Goal: Task Accomplishment & Management: Manage account settings

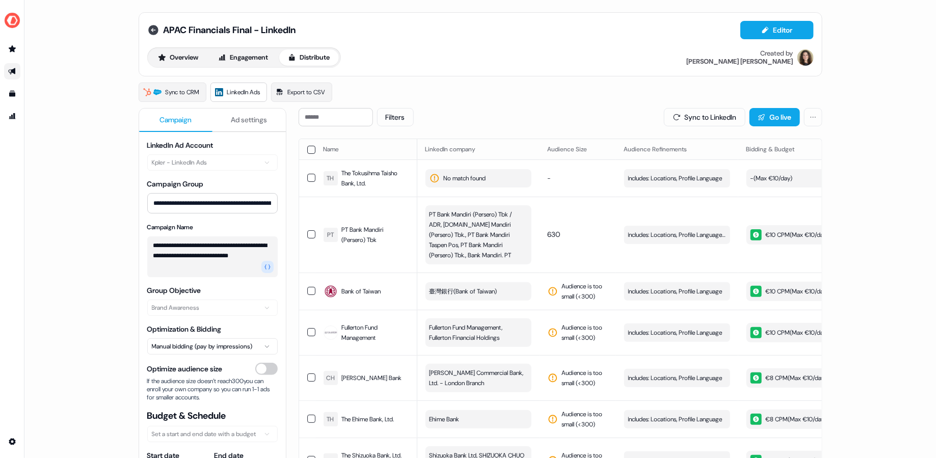
click at [151, 26] on icon at bounding box center [153, 30] width 10 height 10
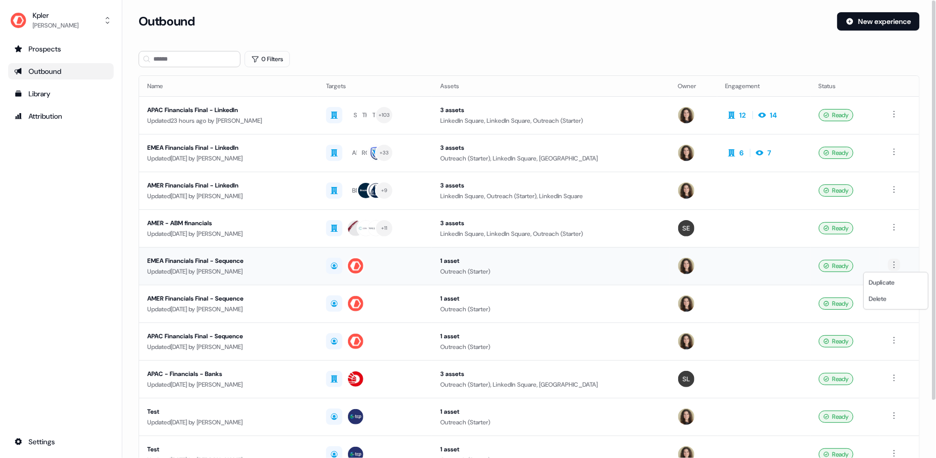
click at [896, 263] on html "For the best experience switch devices to a bigger screen. Go to Userled.io Kpl…" at bounding box center [468, 229] width 936 height 458
click at [887, 285] on span "Duplicate" at bounding box center [881, 283] width 26 height 8
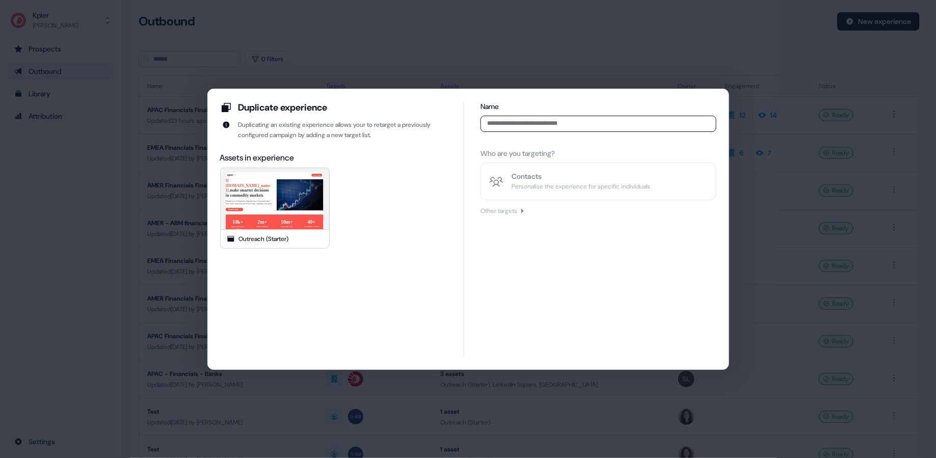
click at [531, 122] on input at bounding box center [597, 124] width 235 height 16
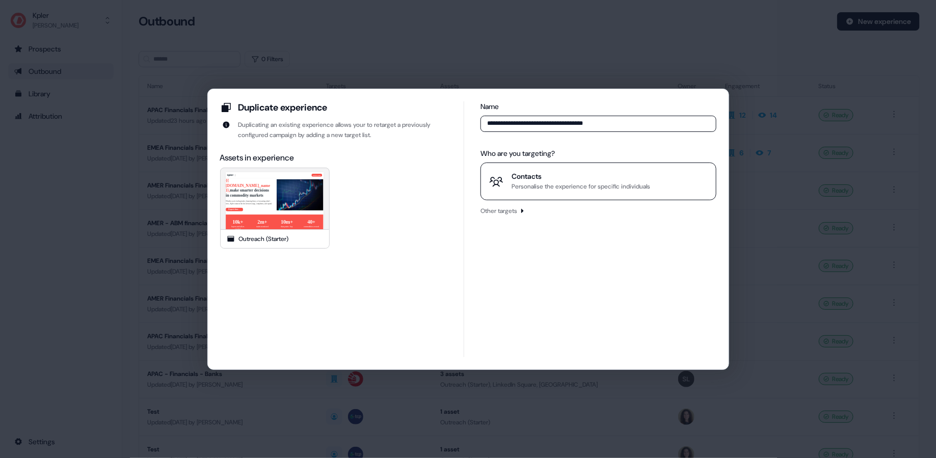
type input "**********"
click at [532, 179] on div "Contacts" at bounding box center [580, 176] width 139 height 10
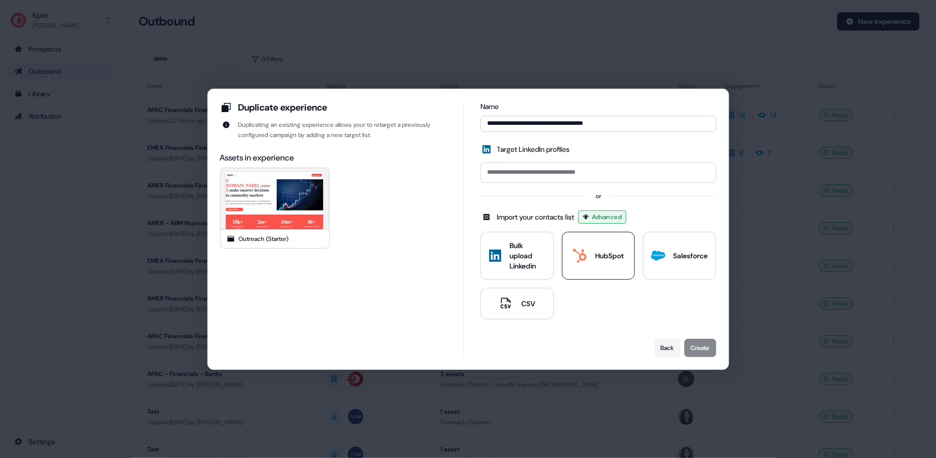
click at [601, 259] on div "HubSpot" at bounding box center [609, 256] width 29 height 10
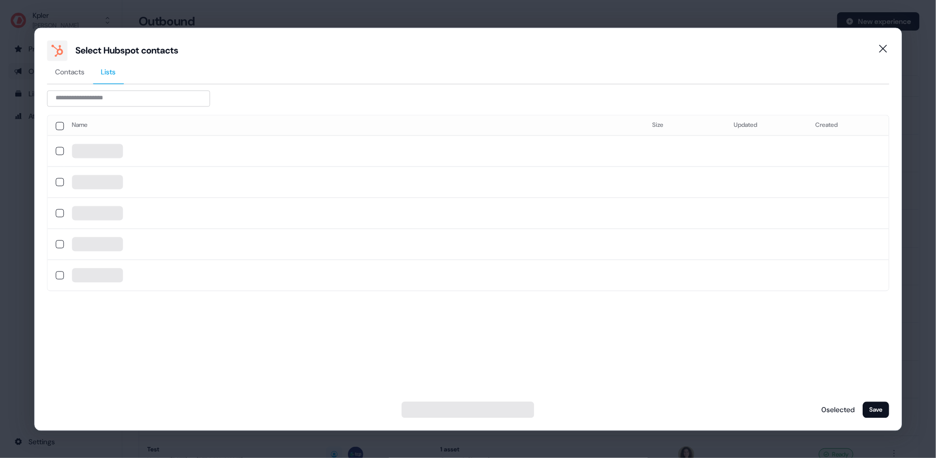
click at [116, 67] on span "Lists" at bounding box center [108, 72] width 15 height 10
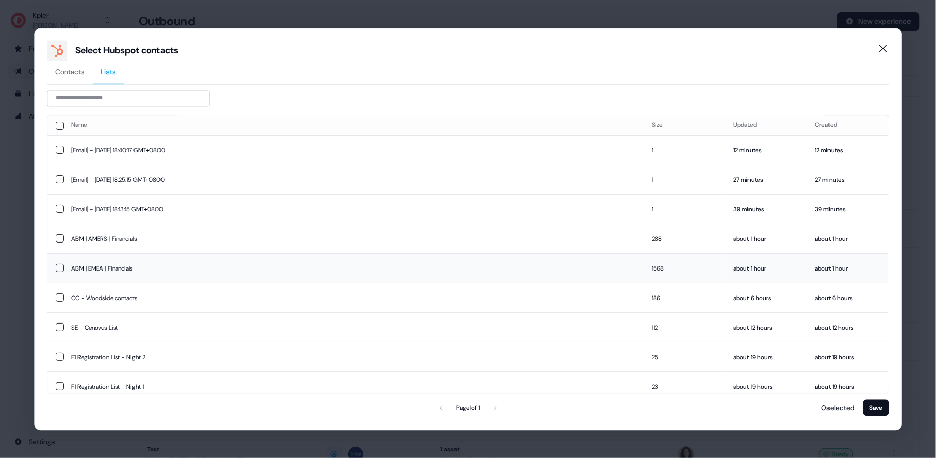
click at [56, 266] on button "button" at bounding box center [60, 268] width 8 height 8
click at [877, 408] on button "Save" at bounding box center [875, 407] width 26 height 16
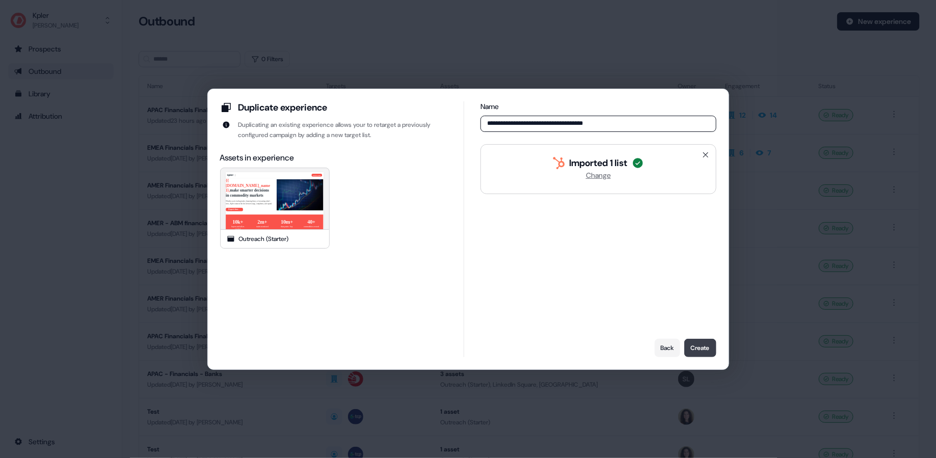
click at [704, 349] on button "Create" at bounding box center [700, 348] width 32 height 18
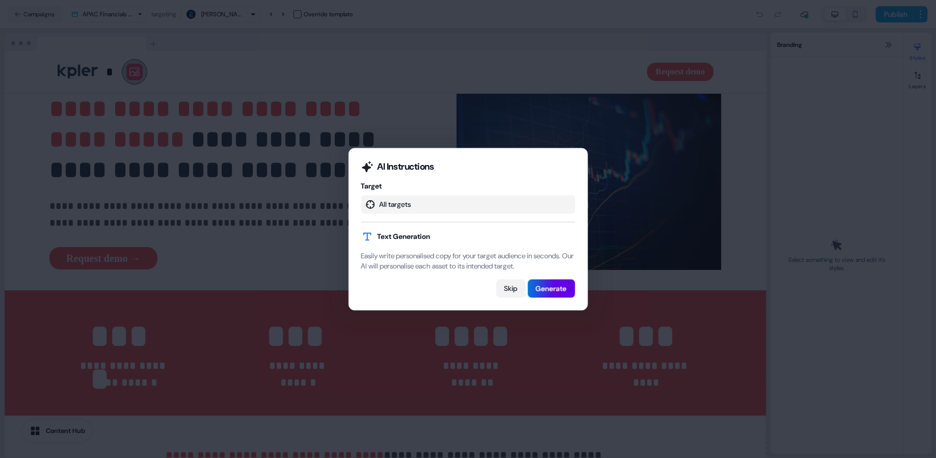
click at [507, 293] on button "Skip" at bounding box center [511, 288] width 30 height 18
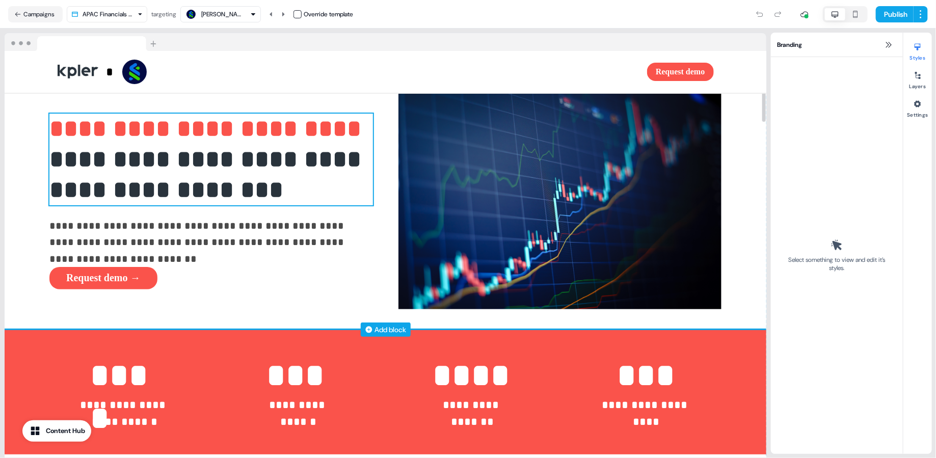
click at [179, 140] on span "**********" at bounding box center [208, 129] width 318 height 24
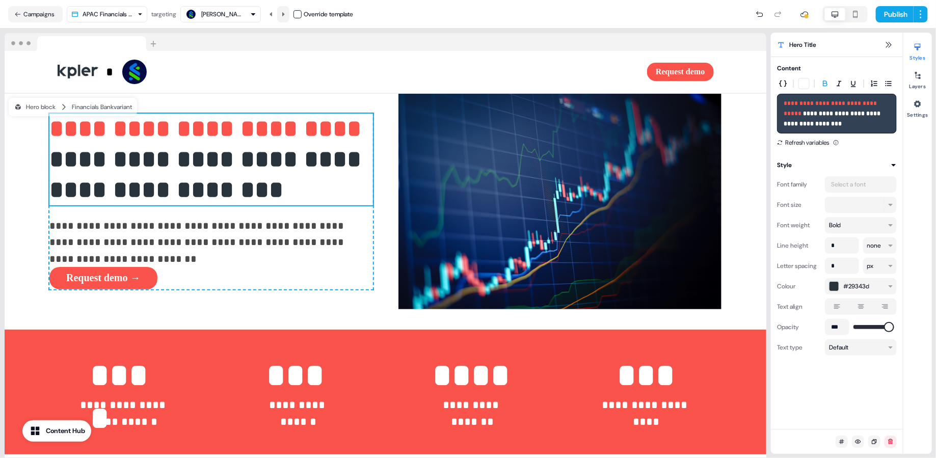
click at [282, 16] on button at bounding box center [283, 14] width 12 height 16
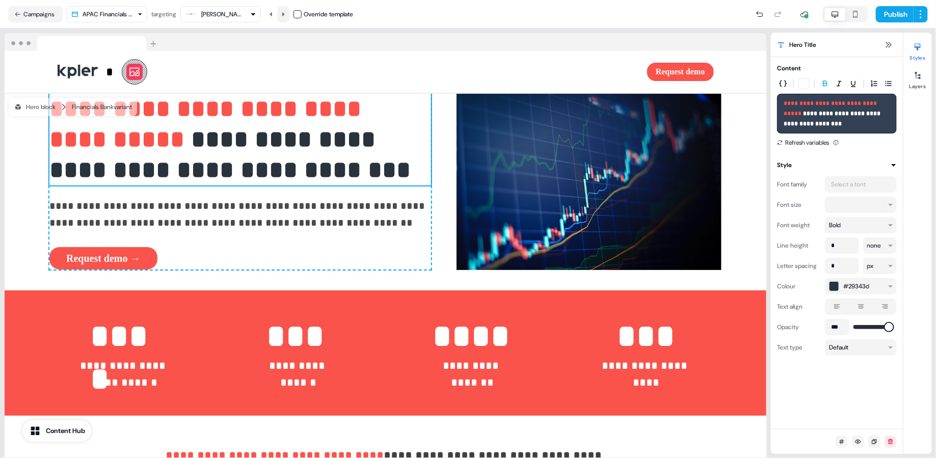
click at [286, 17] on icon at bounding box center [283, 14] width 6 height 6
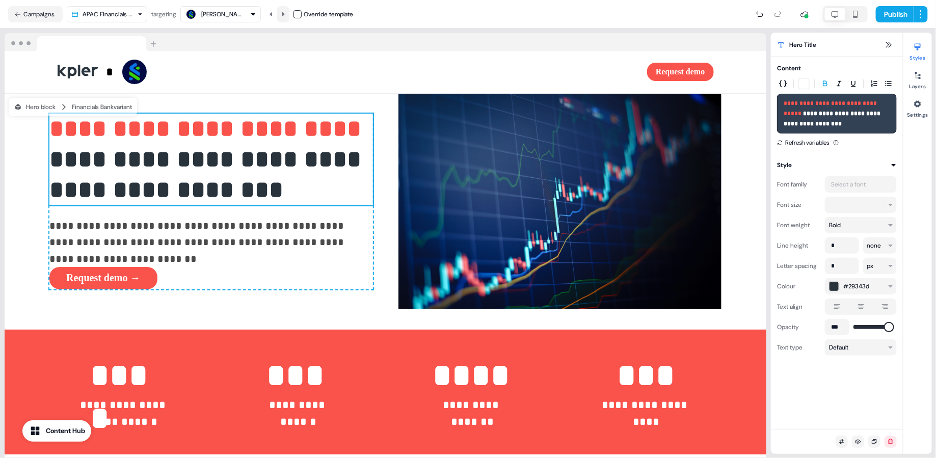
click at [286, 17] on icon at bounding box center [283, 14] width 6 height 6
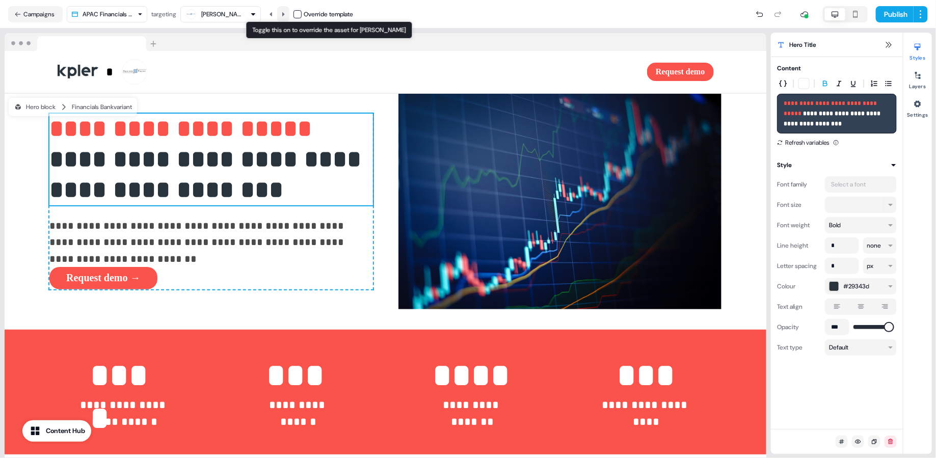
click at [286, 16] on icon at bounding box center [283, 14] width 6 height 6
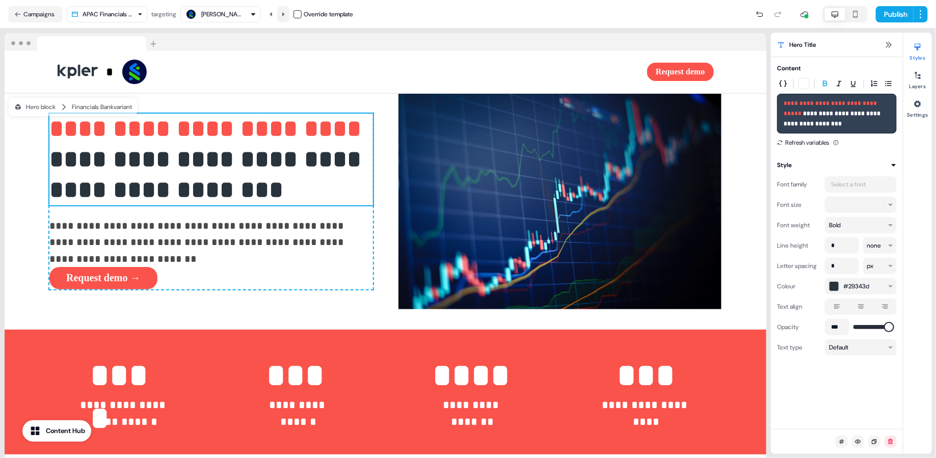
click at [286, 16] on icon at bounding box center [283, 14] width 6 height 6
click at [219, 9] on div "[PERSON_NAME]" at bounding box center [221, 14] width 41 height 10
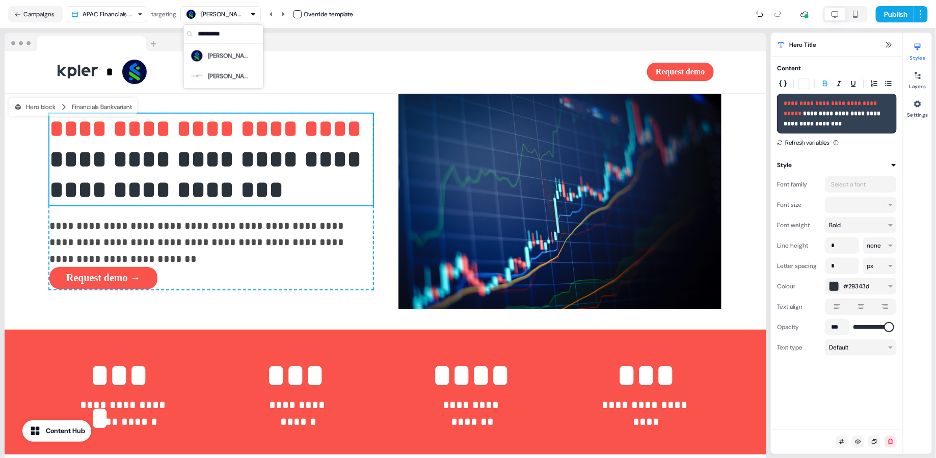
click at [222, 15] on div "[PERSON_NAME]" at bounding box center [221, 14] width 41 height 10
click at [114, 21] on body "**********" at bounding box center [468, 229] width 936 height 458
click at [109, 15] on html "**********" at bounding box center [468, 229] width 936 height 458
click at [34, 13] on button "Campaigns" at bounding box center [35, 14] width 55 height 16
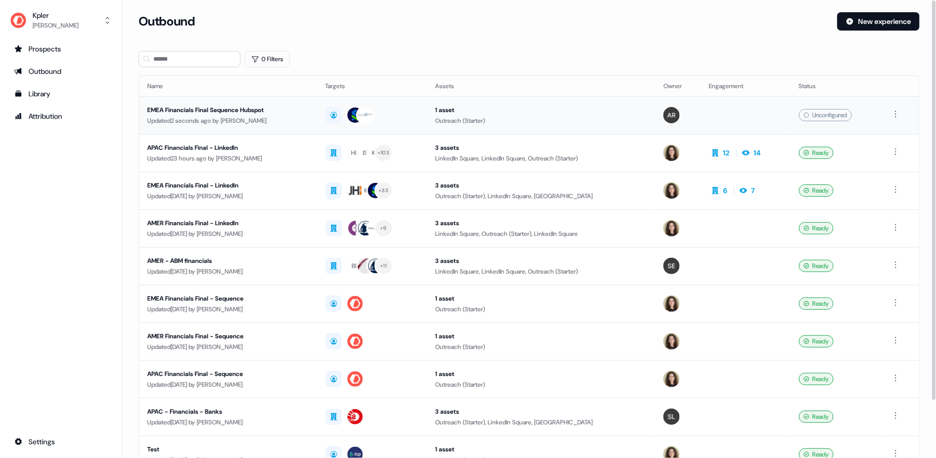
click at [293, 108] on div "EMEA Financials Final Sequence Hubspot" at bounding box center [228, 110] width 162 height 10
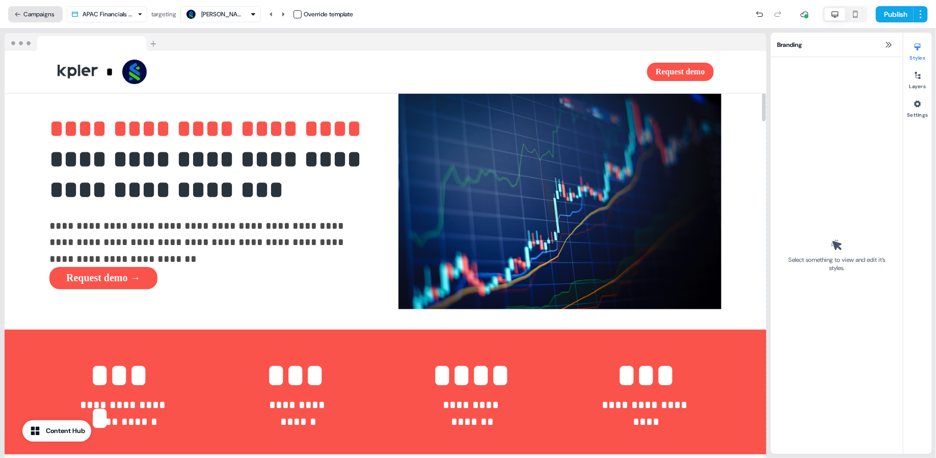
click at [37, 12] on button "Campaigns" at bounding box center [35, 14] width 55 height 16
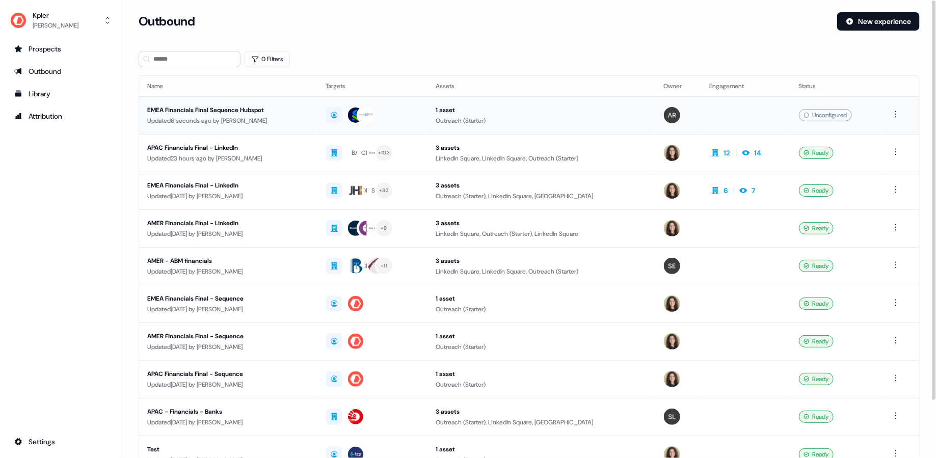
click at [761, 114] on td at bounding box center [746, 115] width 90 height 38
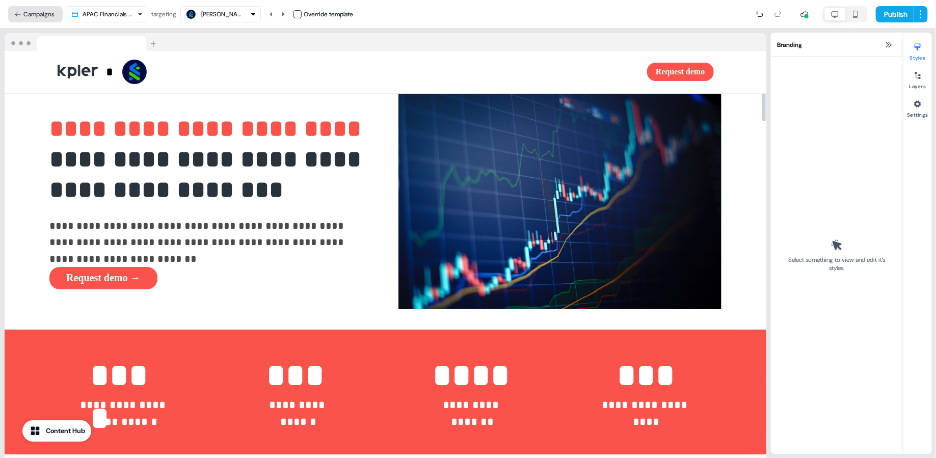
click at [21, 18] on button "Campaigns" at bounding box center [35, 14] width 55 height 16
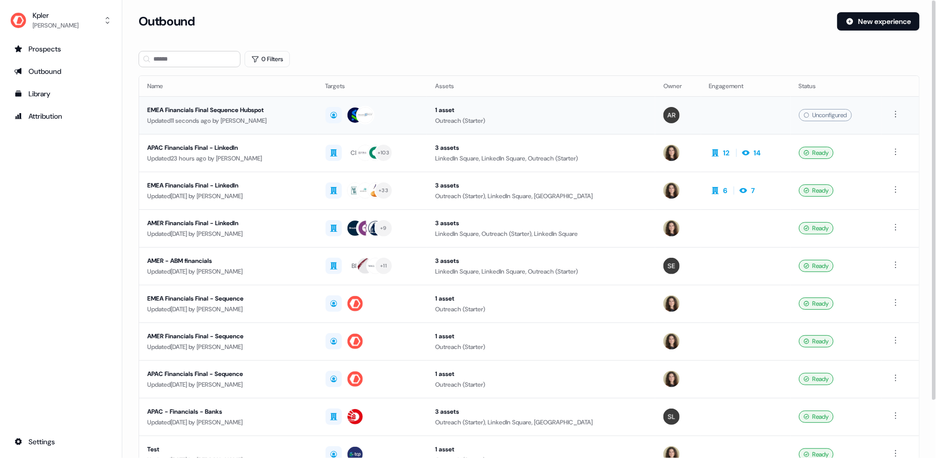
click at [829, 115] on div "Unconfigured" at bounding box center [825, 115] width 53 height 12
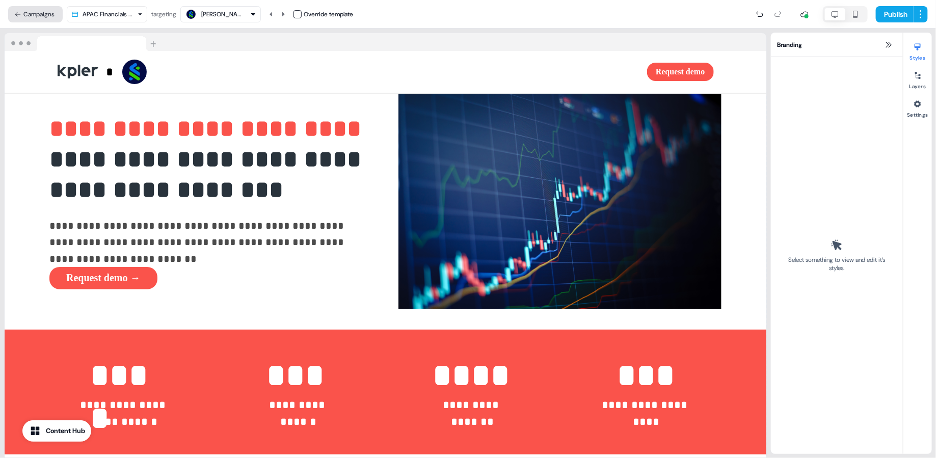
click at [19, 16] on icon at bounding box center [17, 14] width 7 height 7
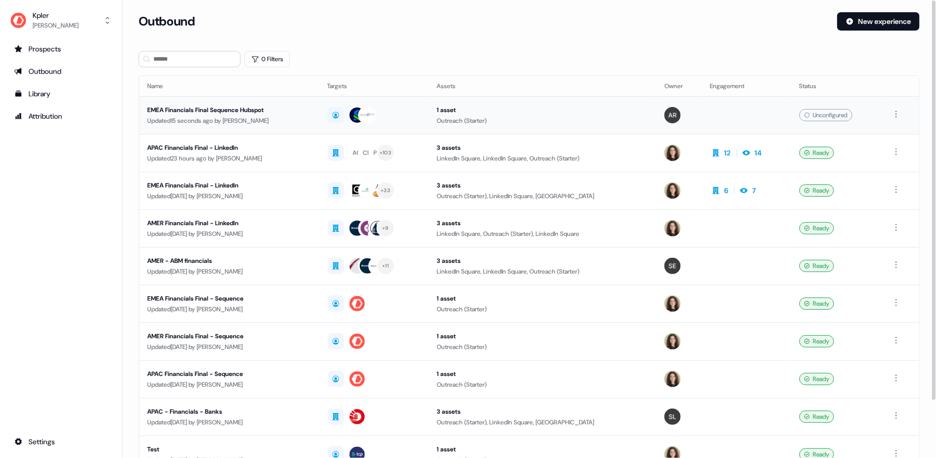
drag, startPoint x: 134, startPoint y: 107, endPoint x: 285, endPoint y: 110, distance: 150.8
click at [285, 110] on section "Loading... Outbound New experience 0 Filters Name Targets Assets Owner Engageme…" at bounding box center [528, 269] width 813 height 514
click at [285, 110] on div "EMEA Financials Final Sequence Hubspot" at bounding box center [229, 110] width 164 height 10
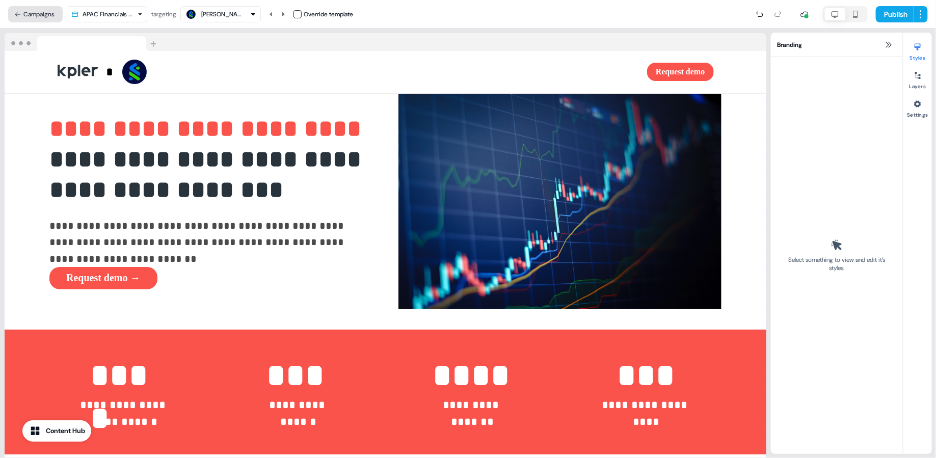
click at [21, 13] on button "Campaigns" at bounding box center [35, 14] width 55 height 16
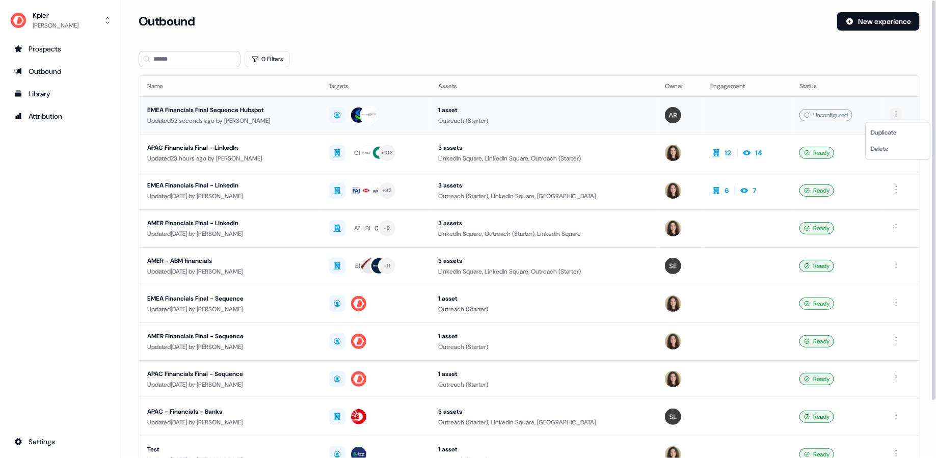
click at [897, 113] on html "For the best experience switch devices to a bigger screen. Go to Userled.io Kpl…" at bounding box center [468, 229] width 936 height 458
click at [875, 111] on html "For the best experience switch devices to a bigger screen. Go to Userled.io Kpl…" at bounding box center [468, 229] width 936 height 458
click at [812, 111] on div "Unconfigured" at bounding box center [825, 115] width 53 height 12
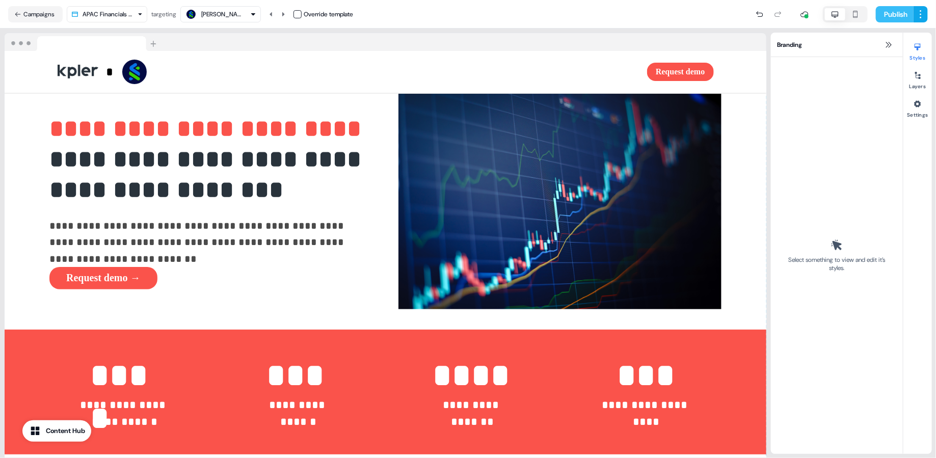
click at [890, 15] on button "Publish" at bounding box center [895, 14] width 38 height 16
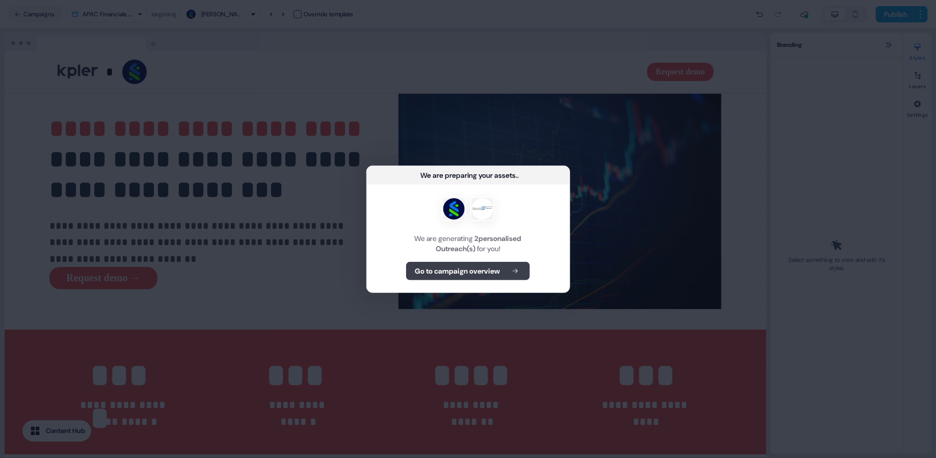
click at [469, 262] on button "Go to campaign overview" at bounding box center [468, 271] width 124 height 18
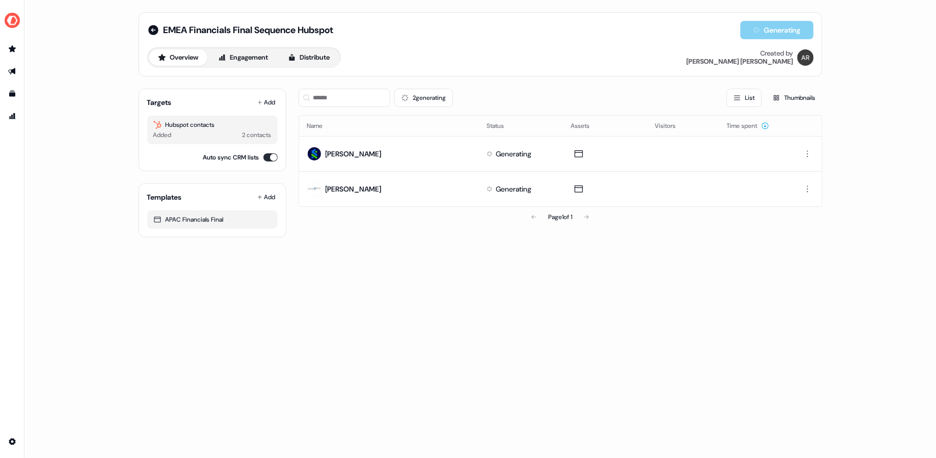
click at [251, 132] on div "2 contacts" at bounding box center [256, 135] width 29 height 10
click at [164, 133] on div "Added" at bounding box center [162, 135] width 18 height 10
click at [171, 132] on div "Added" at bounding box center [162, 135] width 18 height 10
click at [151, 29] on icon at bounding box center [153, 30] width 10 height 10
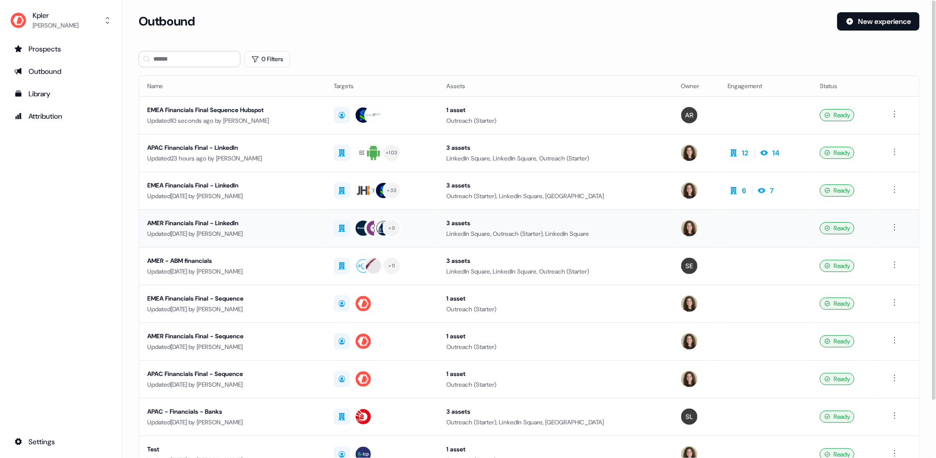
click at [287, 236] on div "Updated 4 days ago by Alexandra Giannelou" at bounding box center [232, 234] width 170 height 10
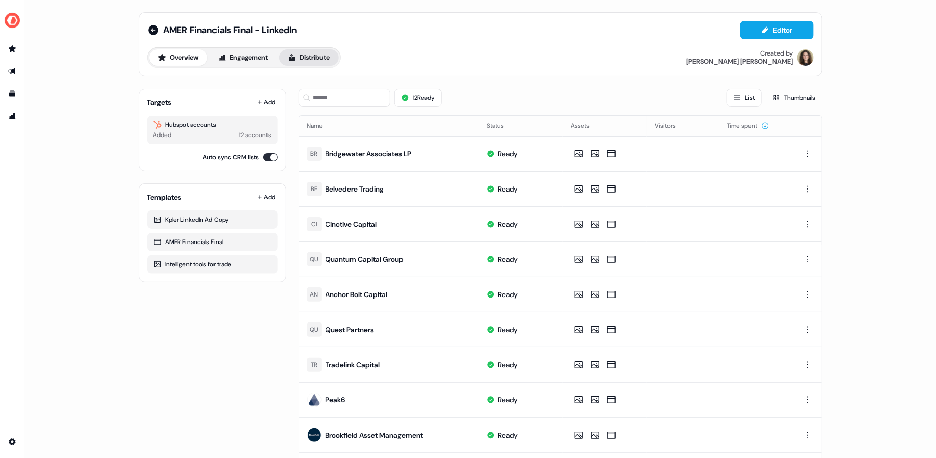
click at [305, 63] on button "Distribute" at bounding box center [309, 57] width 60 height 16
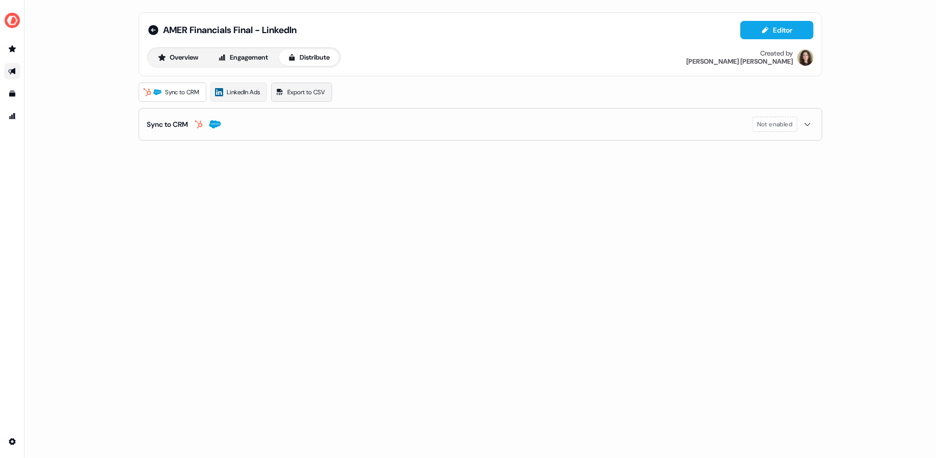
click at [298, 97] on link "Export to CSV" at bounding box center [301, 92] width 61 height 19
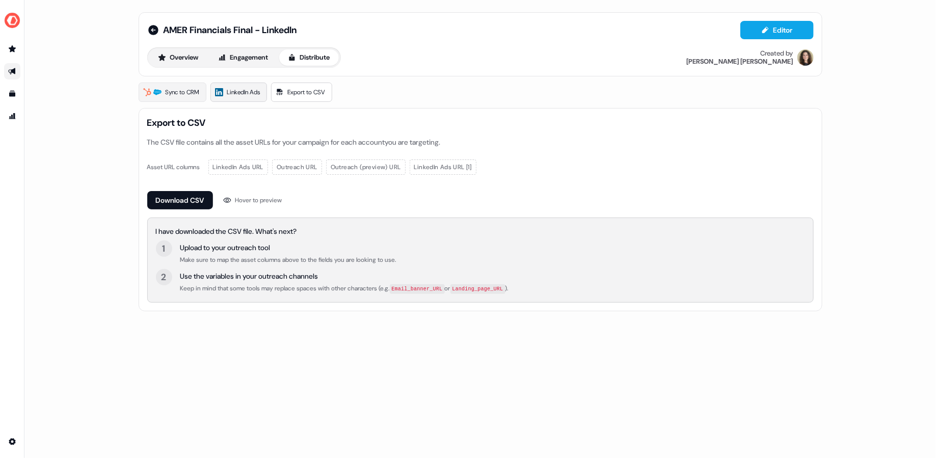
click at [244, 94] on span "LinkedIn Ads" at bounding box center [243, 92] width 33 height 10
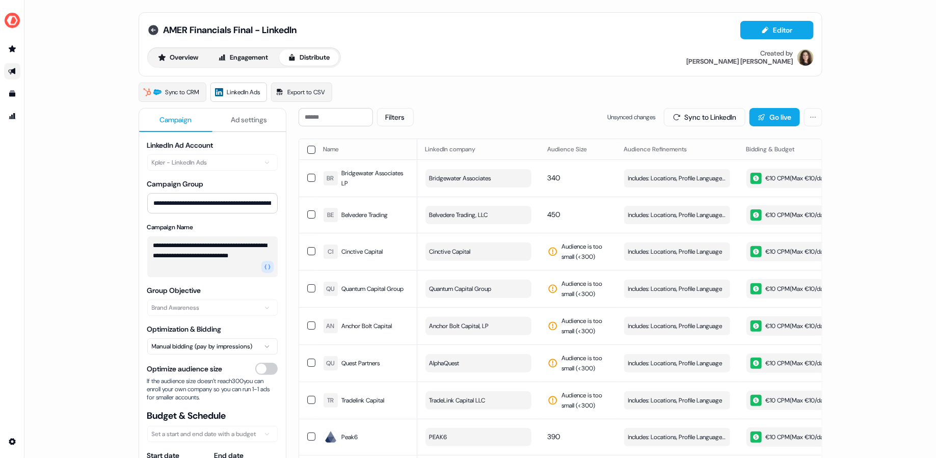
click at [150, 24] on icon at bounding box center [153, 30] width 12 height 12
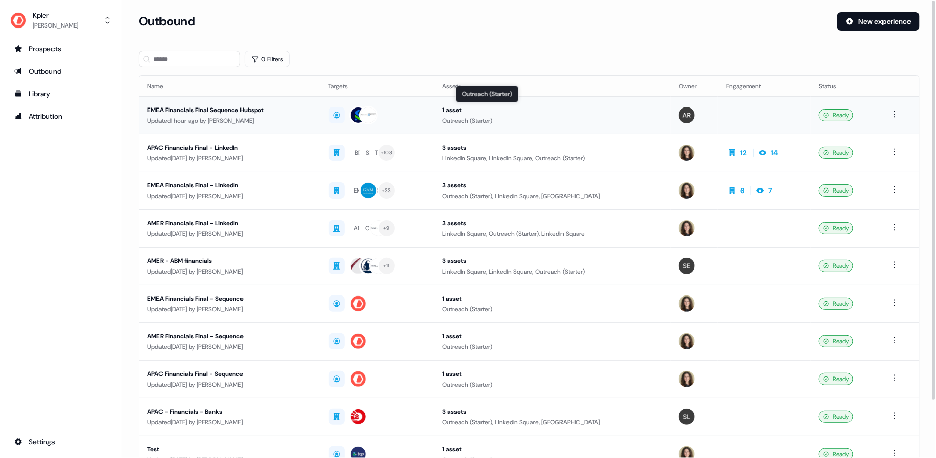
click at [574, 124] on div "Outreach (Starter)" at bounding box center [552, 121] width 220 height 10
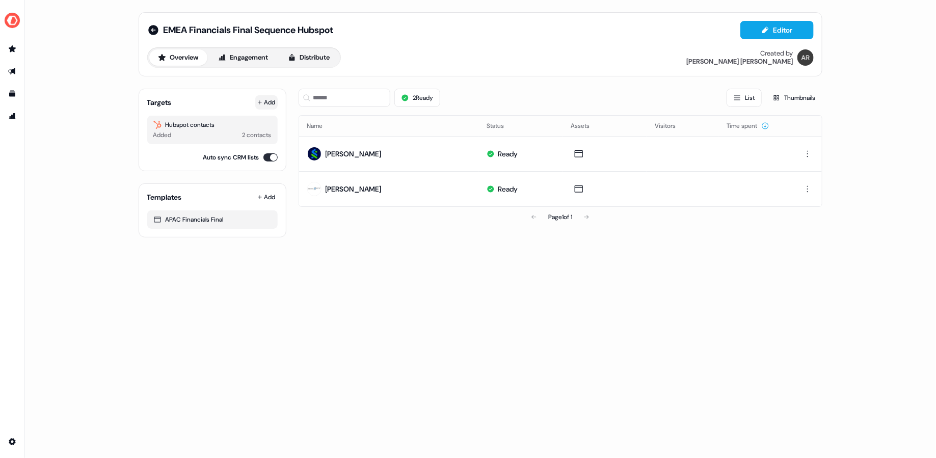
click at [270, 98] on button "Add" at bounding box center [266, 102] width 22 height 14
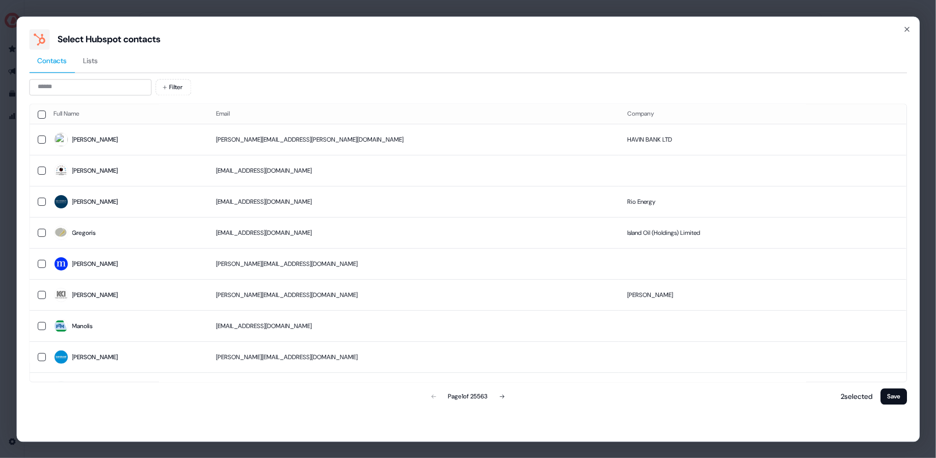
click at [93, 63] on span "Lists" at bounding box center [90, 61] width 15 height 10
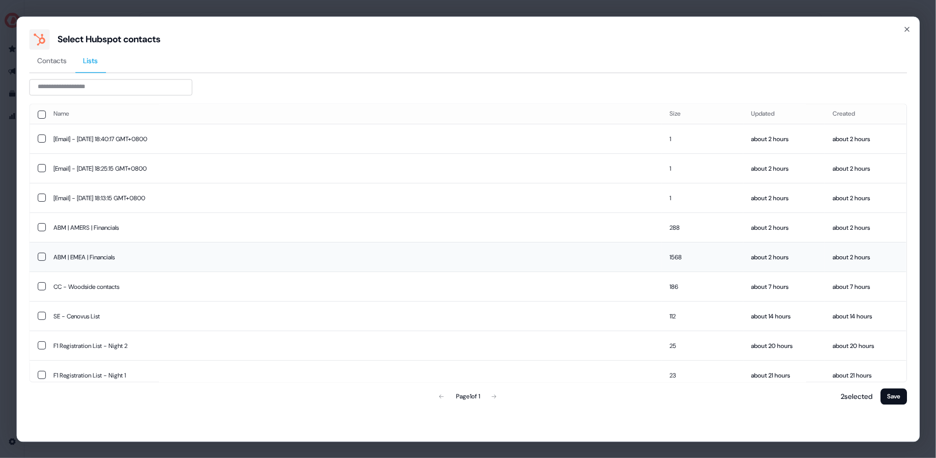
click at [39, 258] on button "button" at bounding box center [42, 257] width 8 height 8
click at [40, 255] on button "button" at bounding box center [42, 257] width 8 height 8
click at [62, 71] on button "Contacts" at bounding box center [52, 60] width 46 height 23
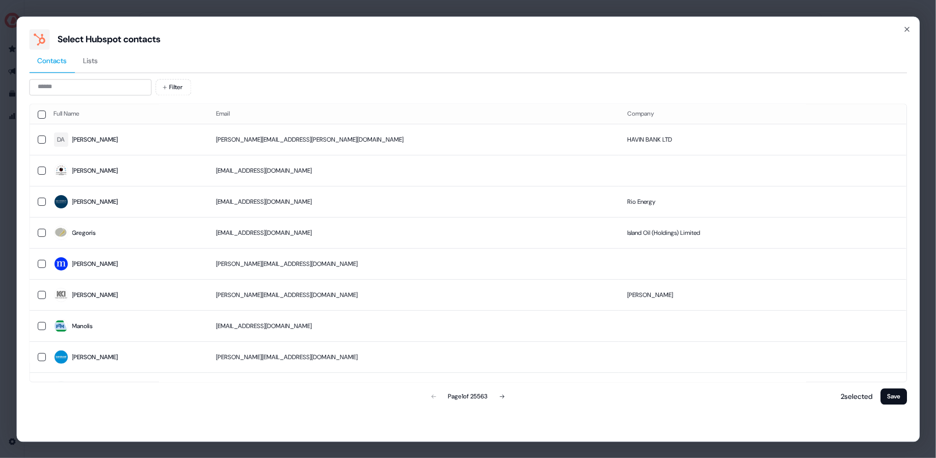
click at [97, 64] on span "Lists" at bounding box center [90, 61] width 15 height 10
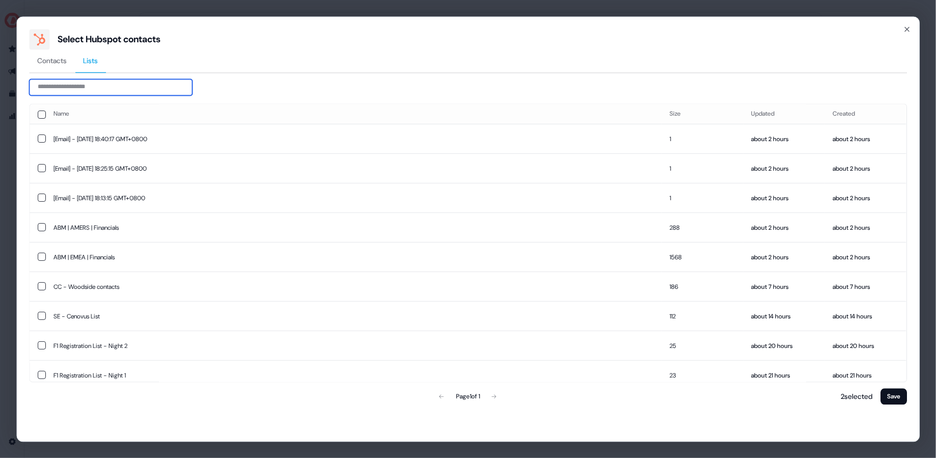
click at [96, 89] on input at bounding box center [110, 87] width 163 height 16
click at [40, 118] on button "button" at bounding box center [42, 115] width 8 height 8
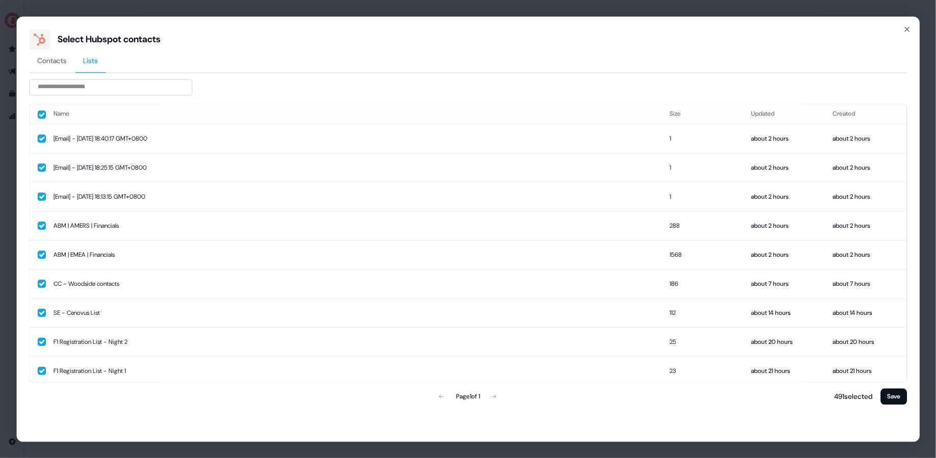
click at [40, 118] on button "button" at bounding box center [42, 115] width 8 height 8
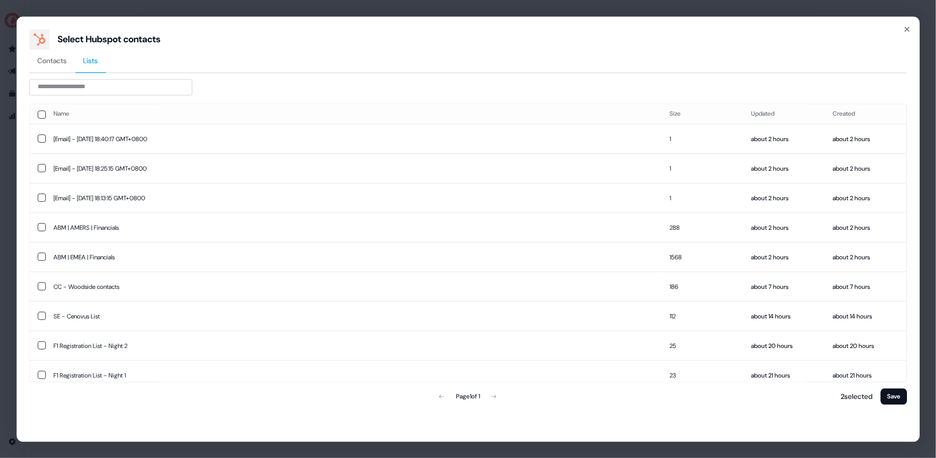
click at [56, 60] on span "Contacts" at bounding box center [52, 61] width 30 height 10
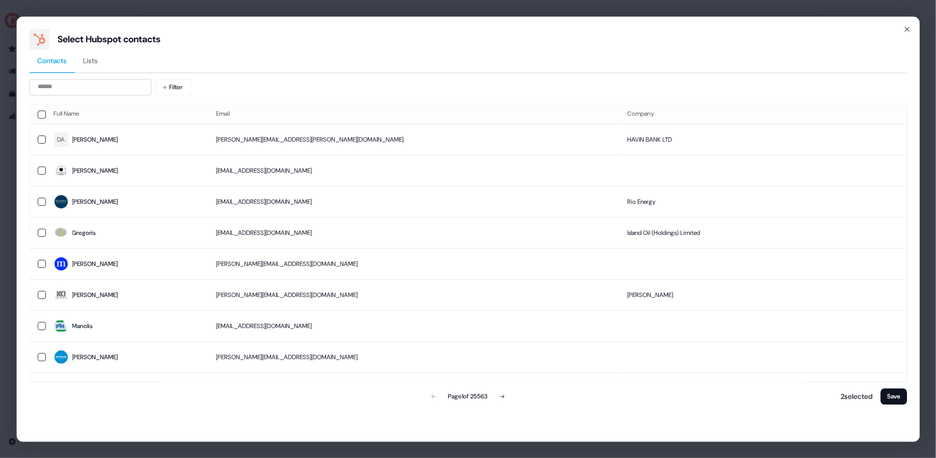
click at [93, 57] on span "Lists" at bounding box center [90, 61] width 15 height 10
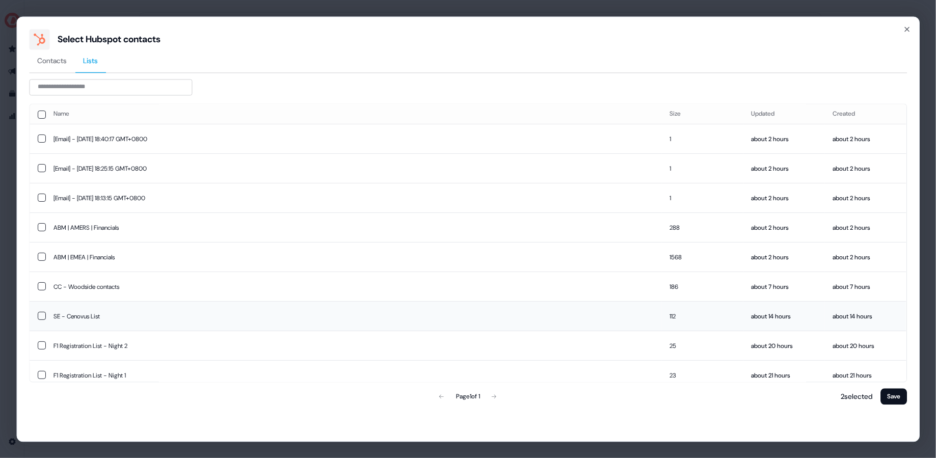
scroll to position [93, 0]
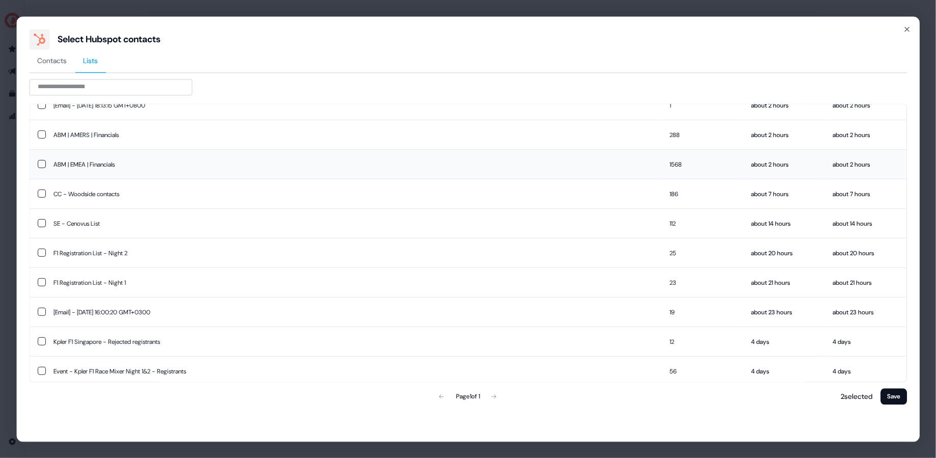
click at [40, 166] on button "button" at bounding box center [42, 164] width 8 height 8
click at [898, 394] on button "Save" at bounding box center [893, 396] width 26 height 16
click at [891, 400] on button "Save" at bounding box center [893, 396] width 26 height 16
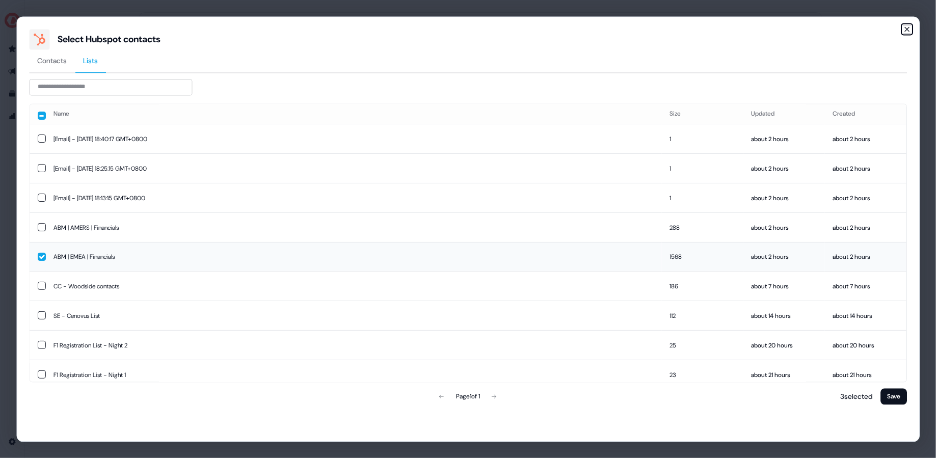
click at [907, 30] on icon "button" at bounding box center [907, 29] width 8 height 8
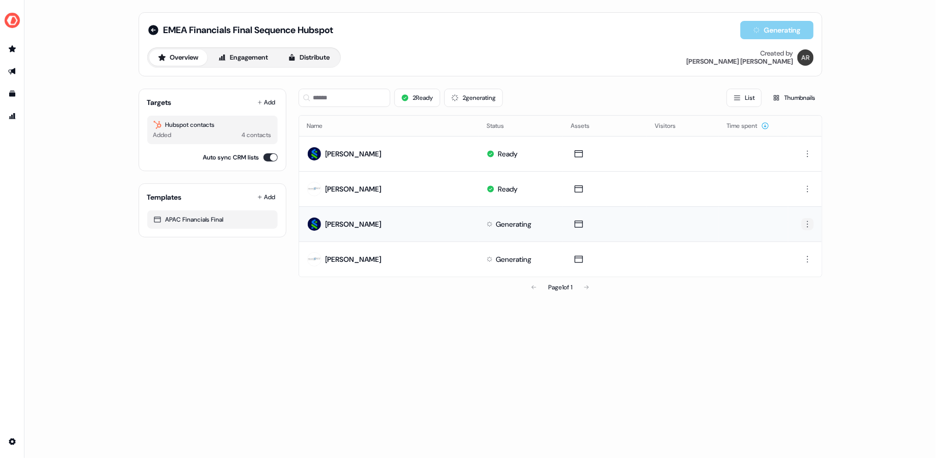
click at [806, 219] on html "For the best experience switch devices to a bigger screen. Go to [DOMAIN_NAME] …" at bounding box center [468, 229] width 936 height 458
click at [799, 261] on div "Delete" at bounding box center [807, 258] width 60 height 16
click at [806, 224] on html "For the best experience switch devices to a bigger screen. Go to [DOMAIN_NAME] …" at bounding box center [468, 229] width 936 height 458
click at [784, 301] on html "For the best experience switch devices to a bigger screen. Go to [DOMAIN_NAME] …" at bounding box center [468, 229] width 936 height 458
click at [810, 227] on html "For the best experience switch devices to a bigger screen. Go to [DOMAIN_NAME] …" at bounding box center [468, 229] width 936 height 458
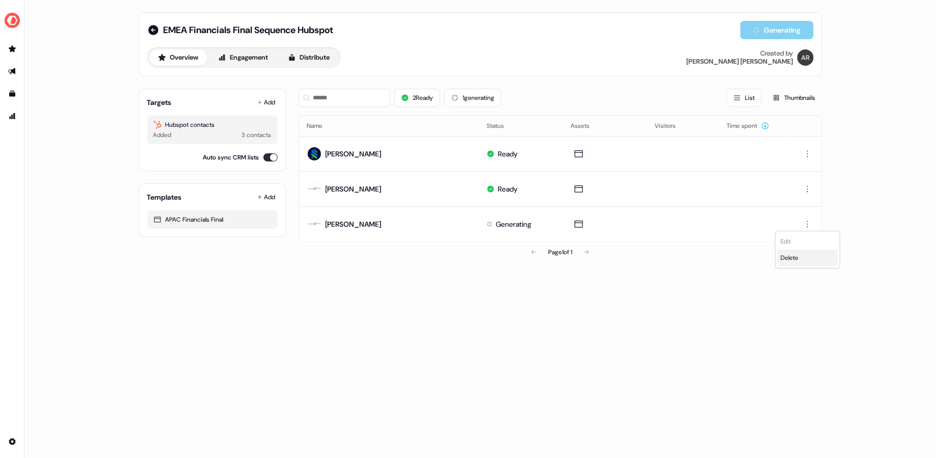
click at [795, 255] on span "Delete" at bounding box center [789, 258] width 18 height 8
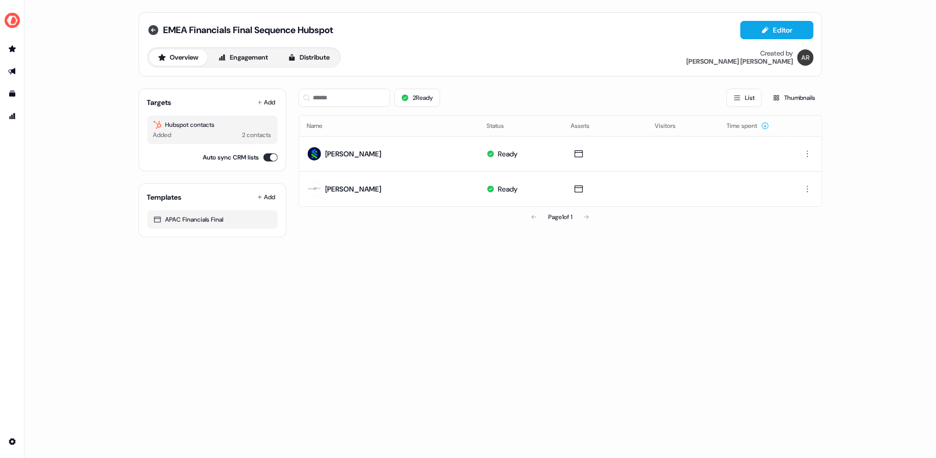
click at [153, 28] on icon at bounding box center [153, 30] width 12 height 12
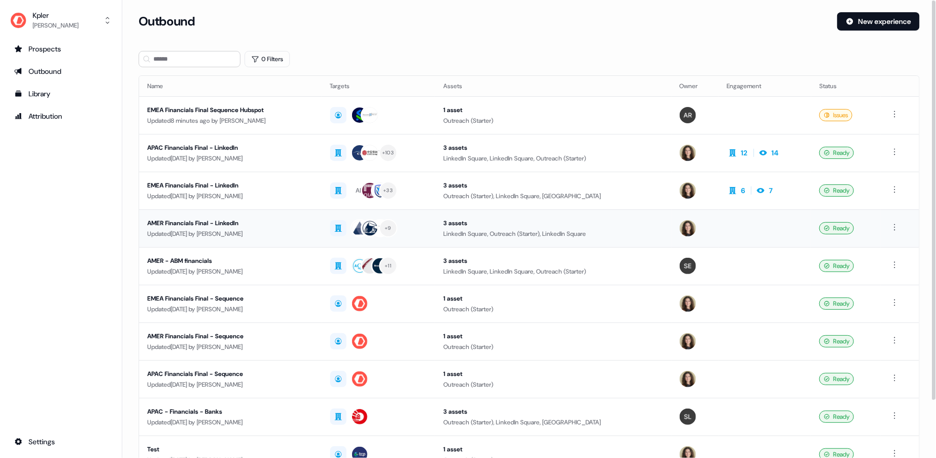
click at [767, 216] on td at bounding box center [764, 228] width 93 height 38
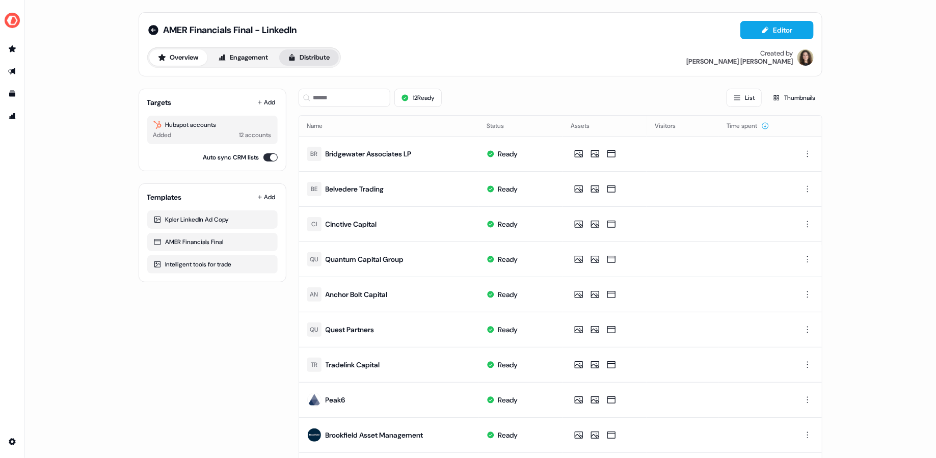
click at [308, 51] on button "Distribute" at bounding box center [309, 57] width 60 height 16
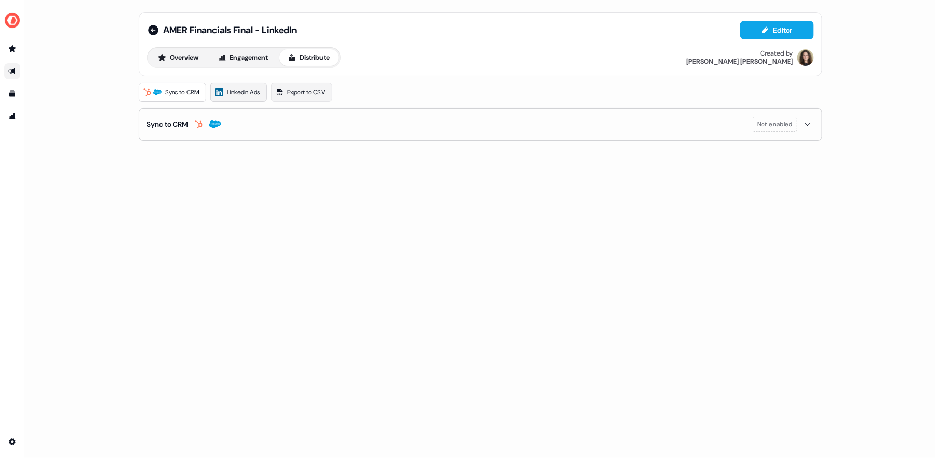
click at [249, 92] on span "LinkedIn Ads" at bounding box center [243, 92] width 33 height 10
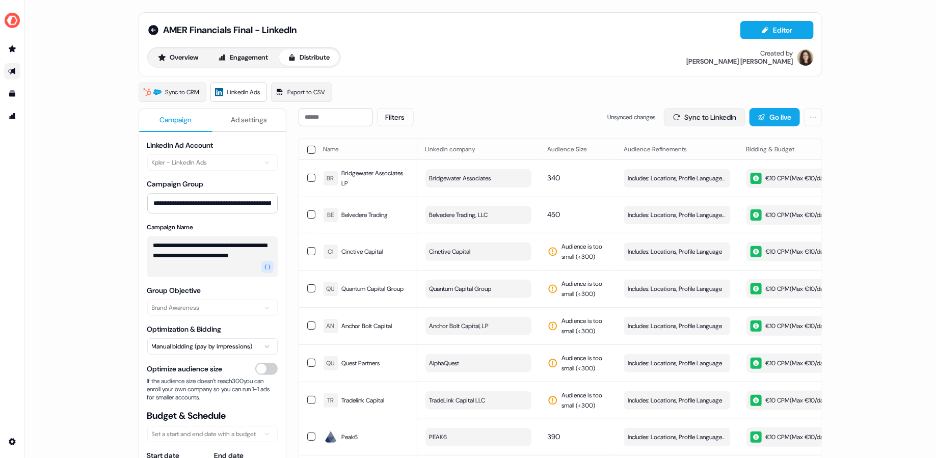
click at [698, 118] on button "Sync to LinkedIn" at bounding box center [704, 117] width 81 height 18
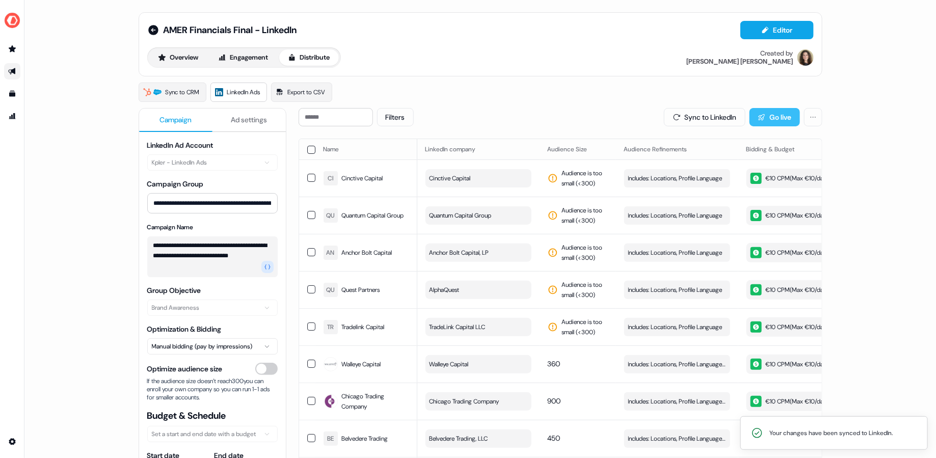
click at [768, 116] on button "Go live" at bounding box center [774, 117] width 50 height 18
click at [157, 24] on div "AMER Financials Final - LinkedIn" at bounding box center [222, 30] width 150 height 12
click at [148, 28] on icon at bounding box center [153, 30] width 10 height 10
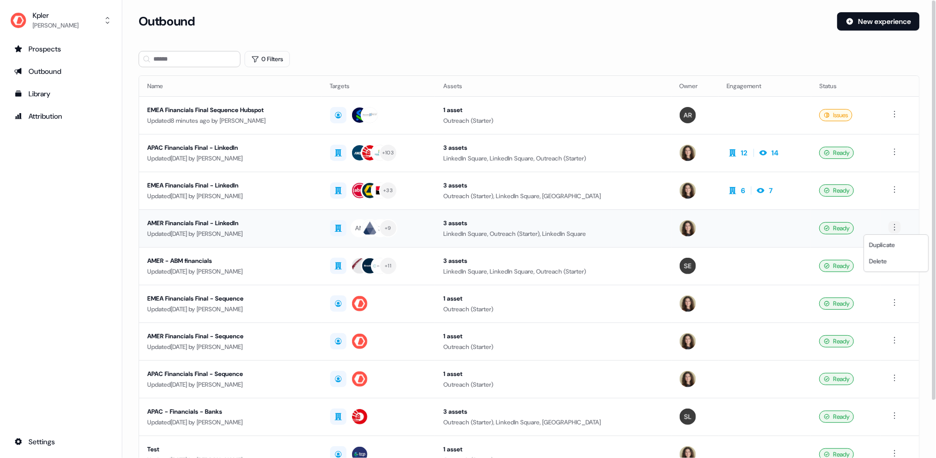
click at [895, 226] on html "For the best experience switch devices to a bigger screen. Go to [DOMAIN_NAME] …" at bounding box center [468, 229] width 936 height 458
click at [900, 225] on html "For the best experience switch devices to a bigger screen. Go to [DOMAIN_NAME] …" at bounding box center [468, 229] width 936 height 458
click at [314, 119] on div "Updated 8 minutes ago by Aleksandra Rakowska" at bounding box center [230, 121] width 167 height 10
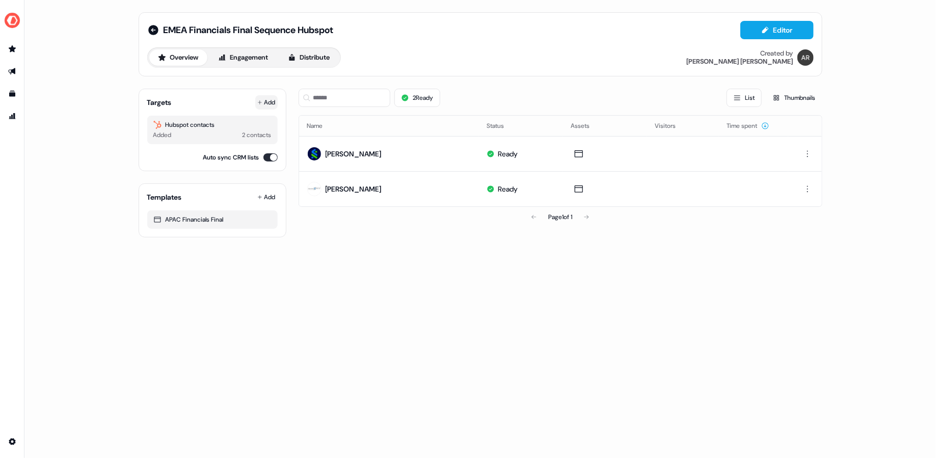
click at [270, 97] on button "Add" at bounding box center [266, 102] width 22 height 14
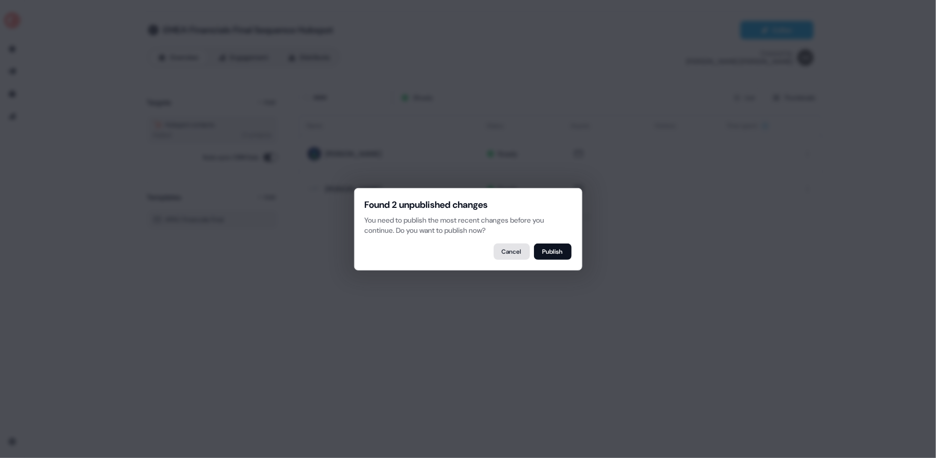
click at [506, 255] on button "Cancel" at bounding box center [512, 251] width 36 height 16
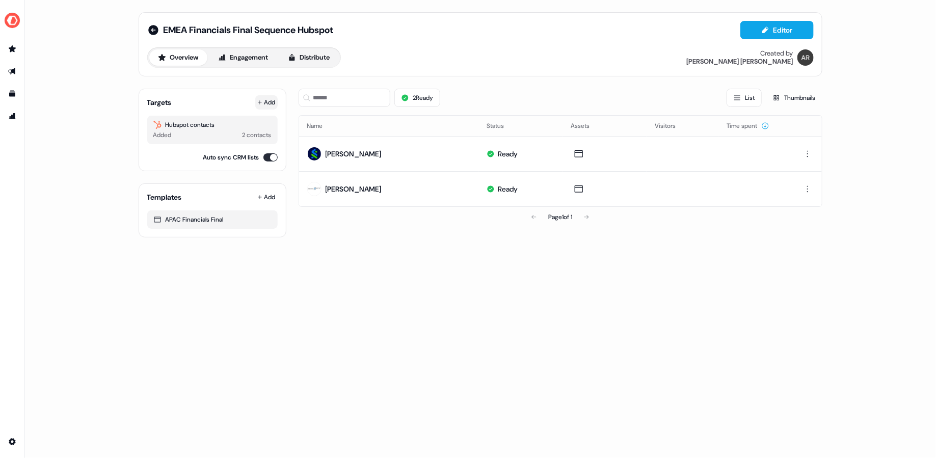
click at [261, 98] on button "Add" at bounding box center [266, 102] width 22 height 14
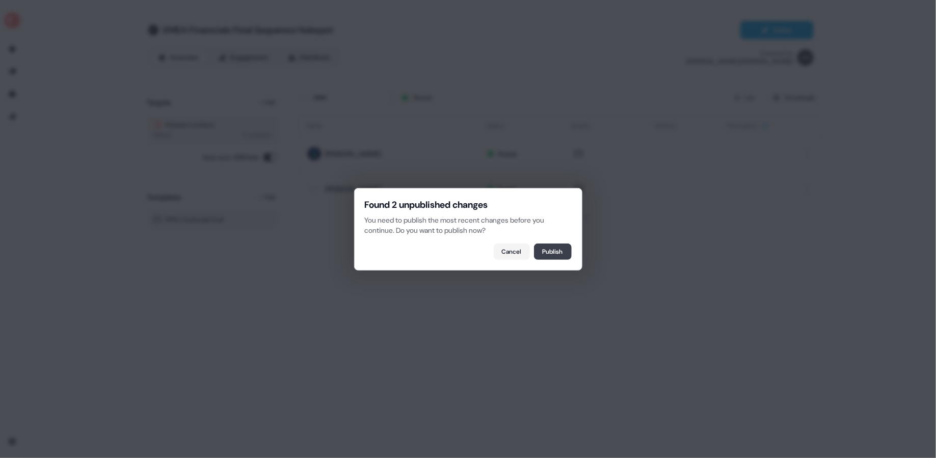
click at [558, 253] on button "Publish" at bounding box center [553, 251] width 38 height 16
click at [495, 250] on button "Stay on the page" at bounding box center [497, 251] width 63 height 16
